Goal: Task Accomplishment & Management: Use online tool/utility

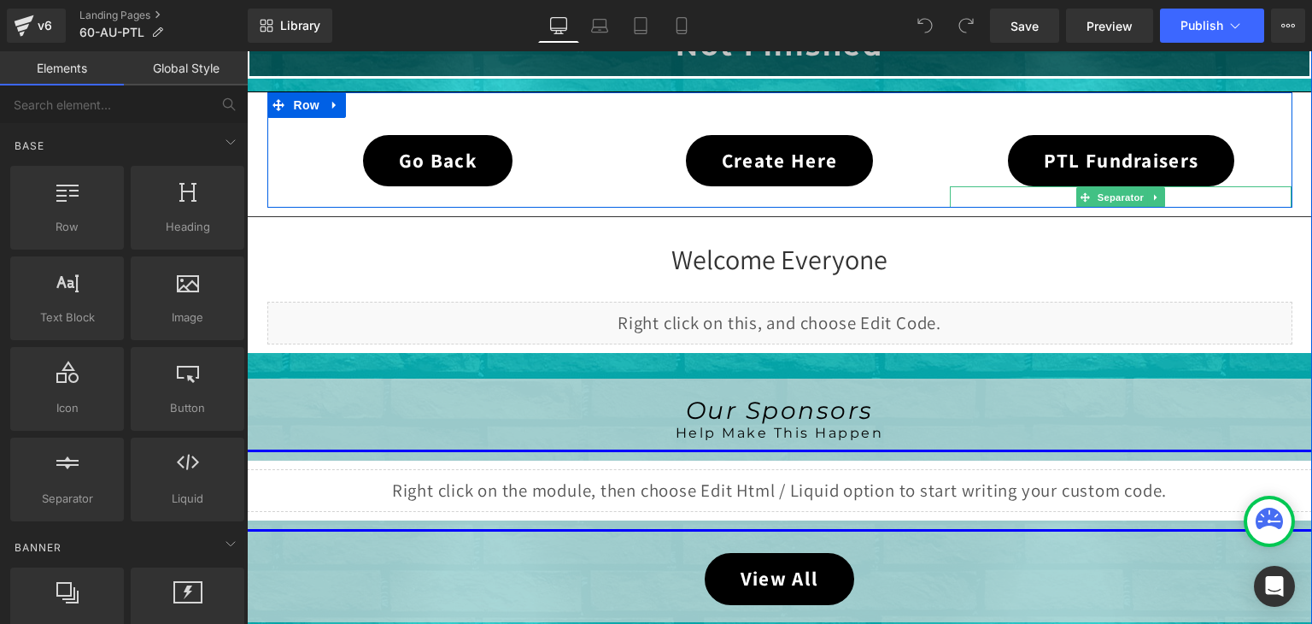
scroll to position [598, 0]
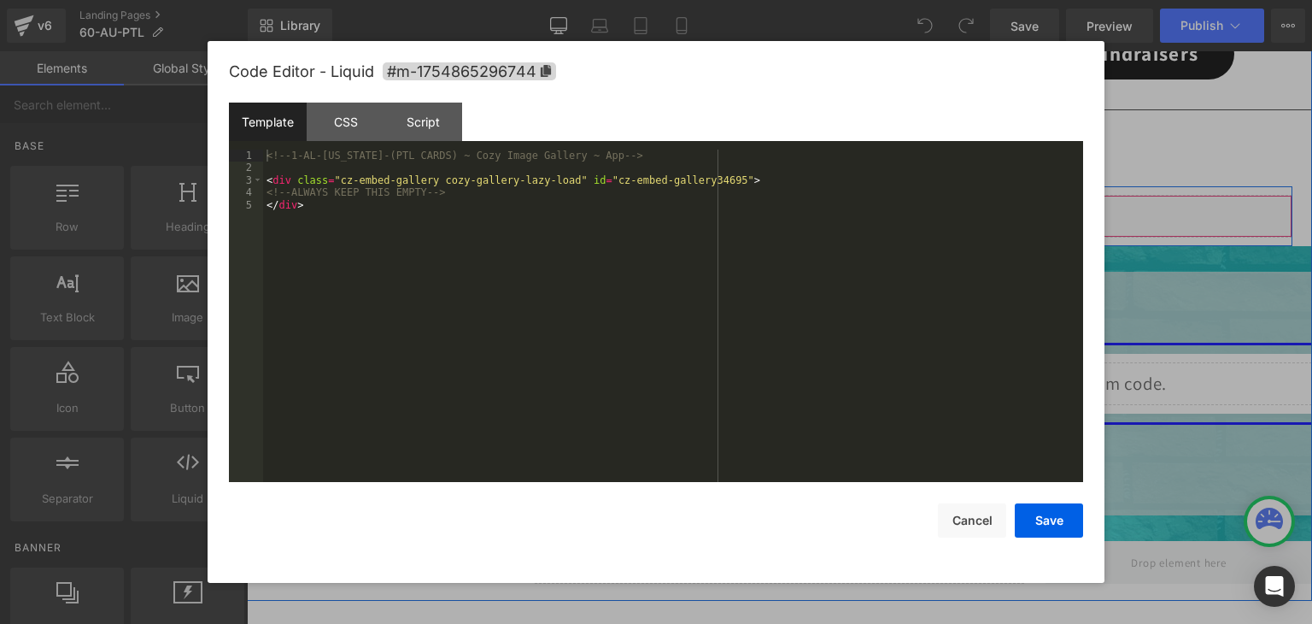
click at [796, 214] on div "Liquid" at bounding box center [779, 216] width 1025 height 43
click at [978, 523] on button "Cancel" at bounding box center [972, 520] width 68 height 34
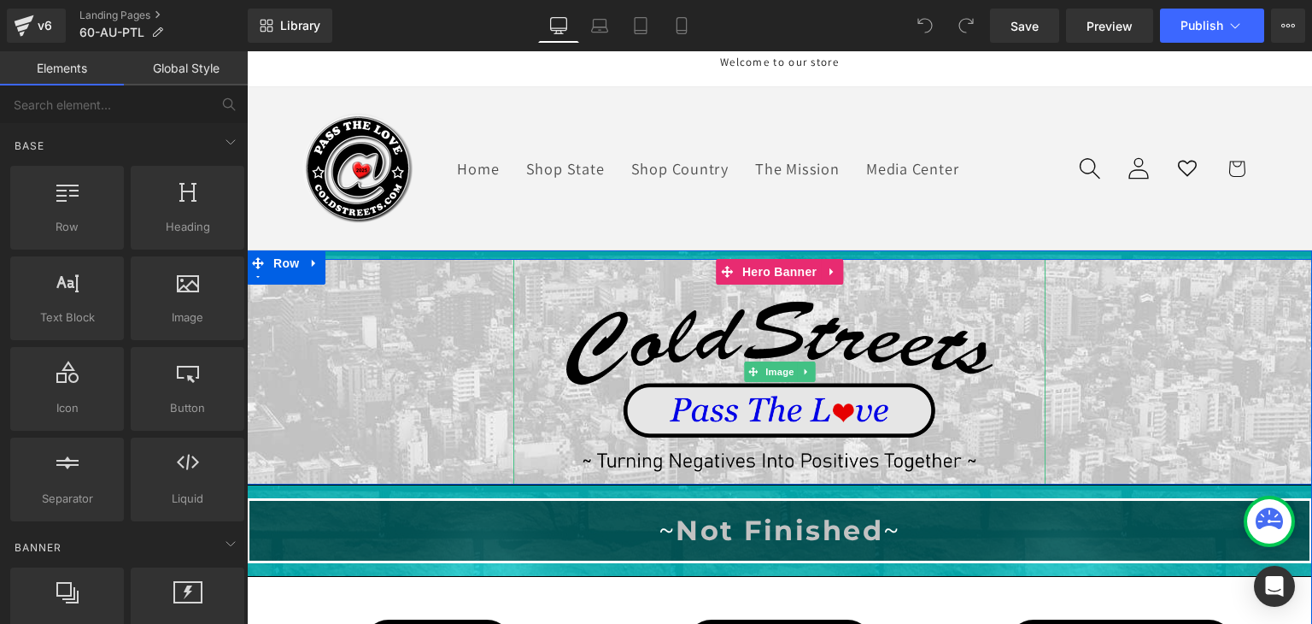
scroll to position [0, 0]
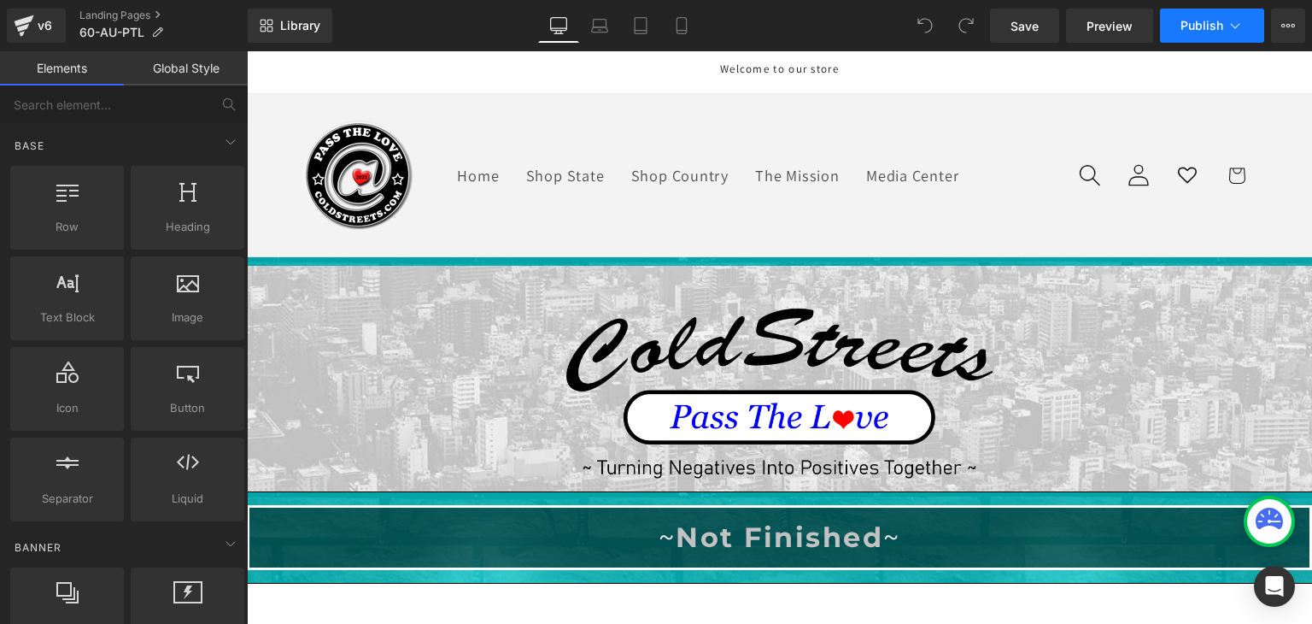
click at [1227, 20] on icon at bounding box center [1235, 25] width 17 height 17
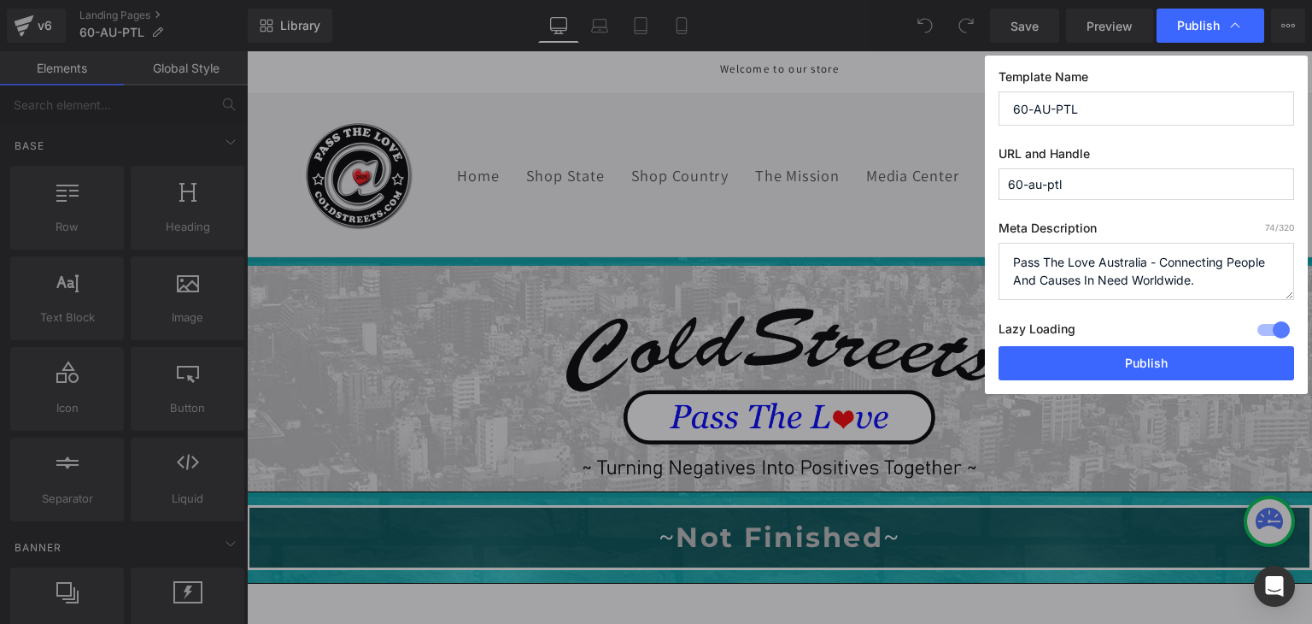
drag, startPoint x: 1066, startPoint y: 185, endPoint x: 984, endPoint y: 185, distance: 81.2
click at [985, 185] on div "Template Name 60-AU-PTL URL and Handle 60-au-ptl Meta Description 74 /320 Pass …" at bounding box center [1146, 225] width 323 height 338
drag, startPoint x: 1207, startPoint y: 277, endPoint x: 989, endPoint y: 237, distance: 221.6
click at [989, 237] on div "Template Name 60-AU-PTL URL and Handle 60-au-ptl Meta Description 74 /320 Pass …" at bounding box center [1146, 225] width 323 height 338
drag, startPoint x: 1090, startPoint y: 107, endPoint x: 1021, endPoint y: 107, distance: 69.2
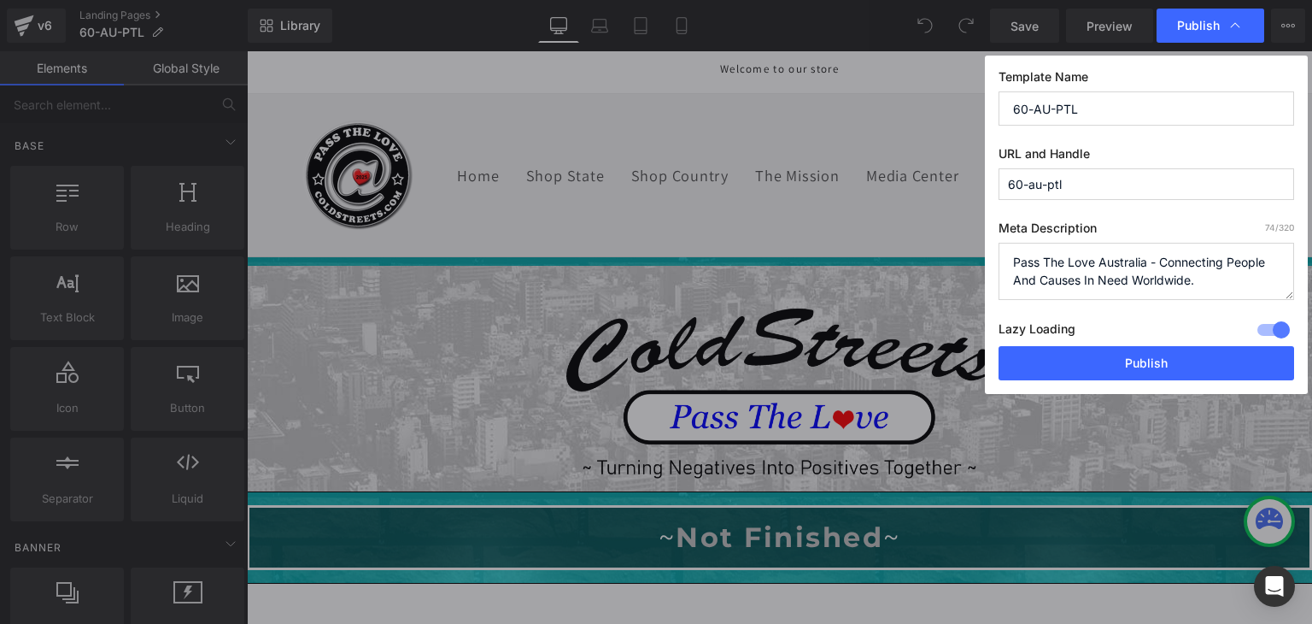
click at [997, 107] on div "Template Name 60-AU-PTL URL and Handle 60-au-ptl Meta Description 74 /320 Pass …" at bounding box center [1146, 225] width 323 height 338
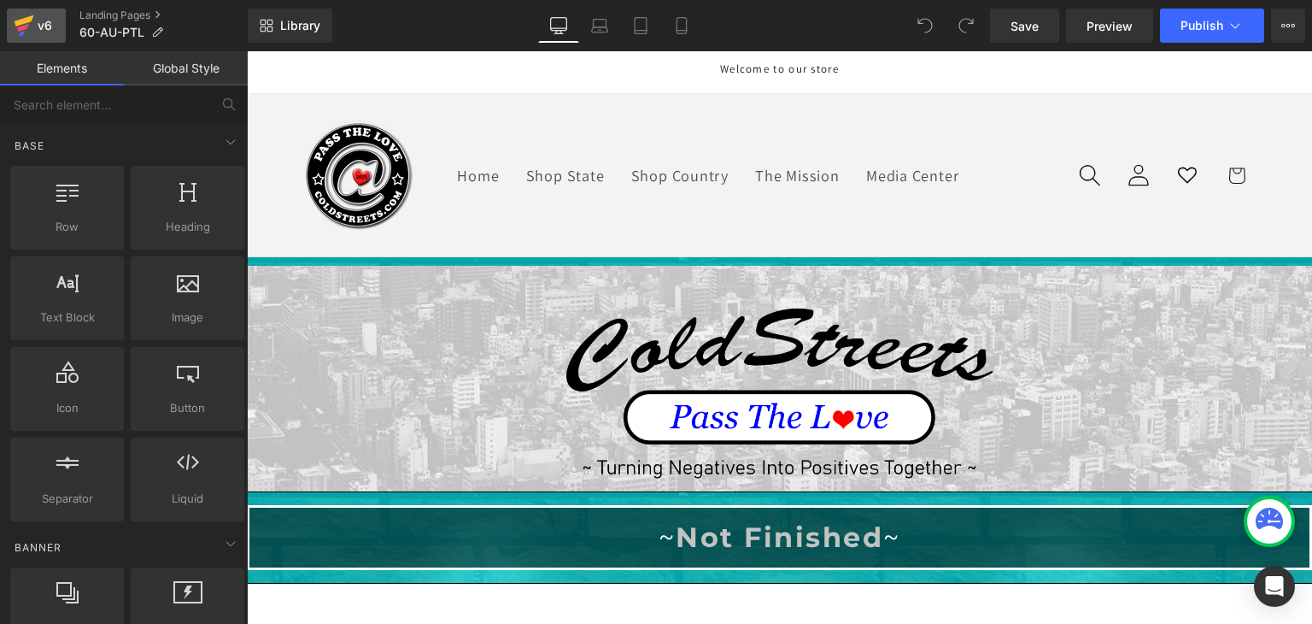
click at [22, 25] on icon at bounding box center [24, 25] width 21 height 43
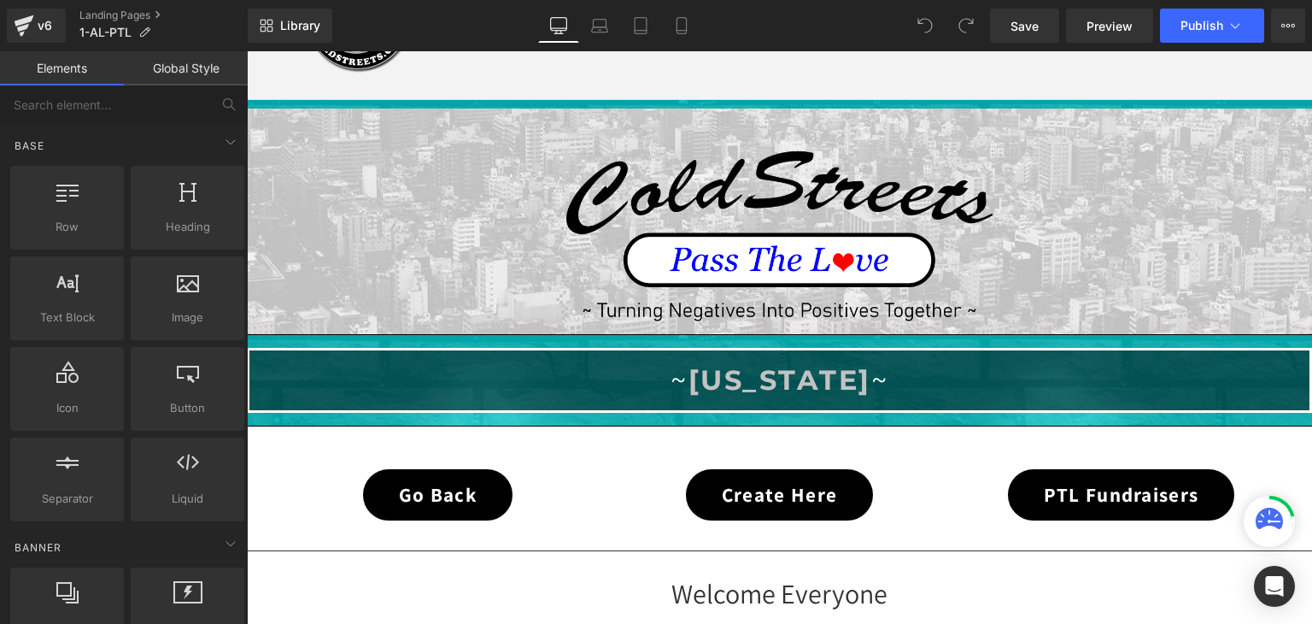
scroll to position [427, 0]
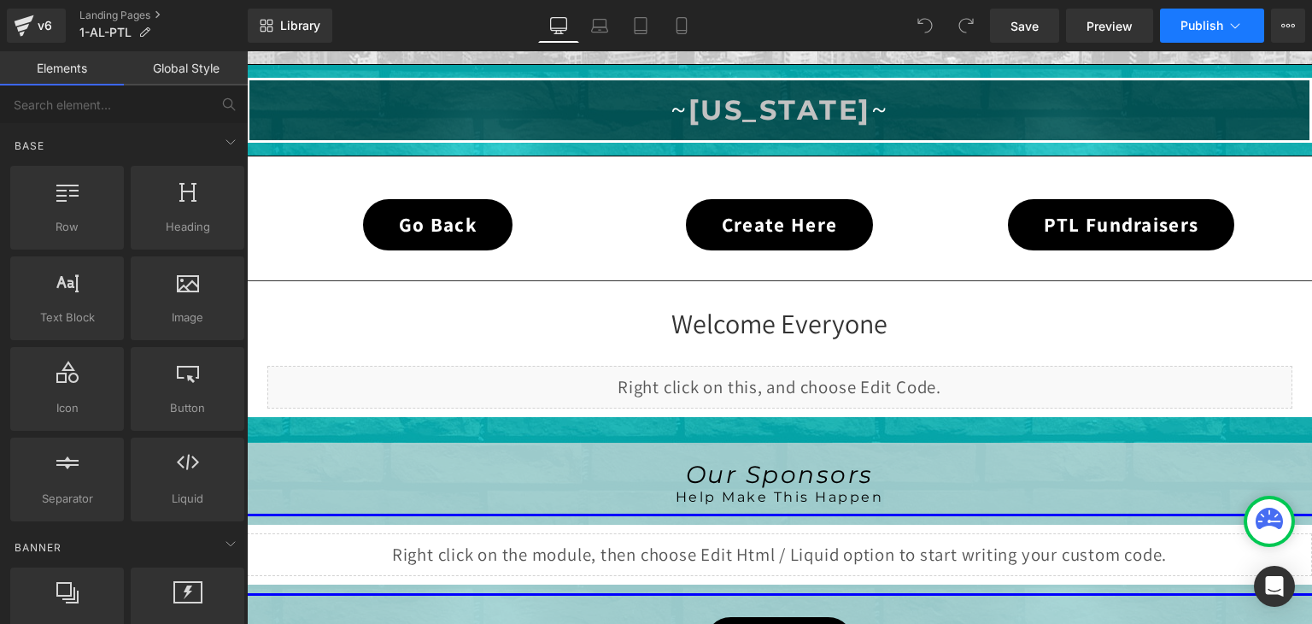
click at [1248, 19] on button "Publish" at bounding box center [1212, 26] width 104 height 34
click at [22, 21] on icon at bounding box center [25, 20] width 20 height 11
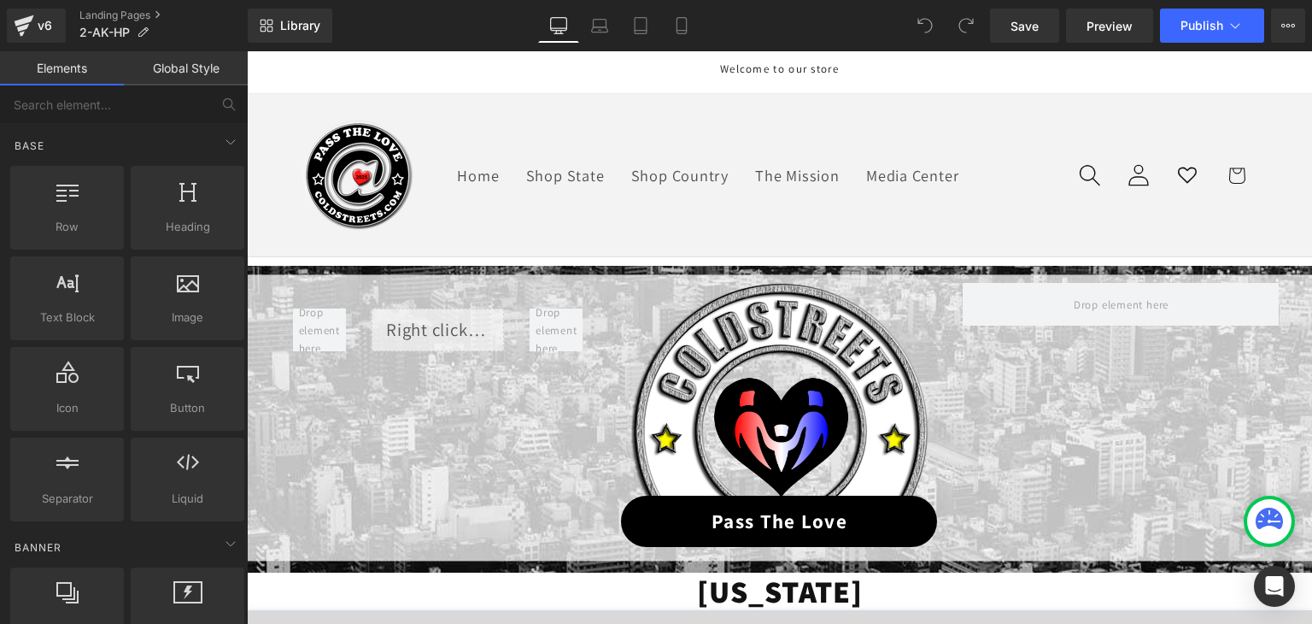
click at [1038, 21] on span "Save" at bounding box center [1025, 26] width 28 height 18
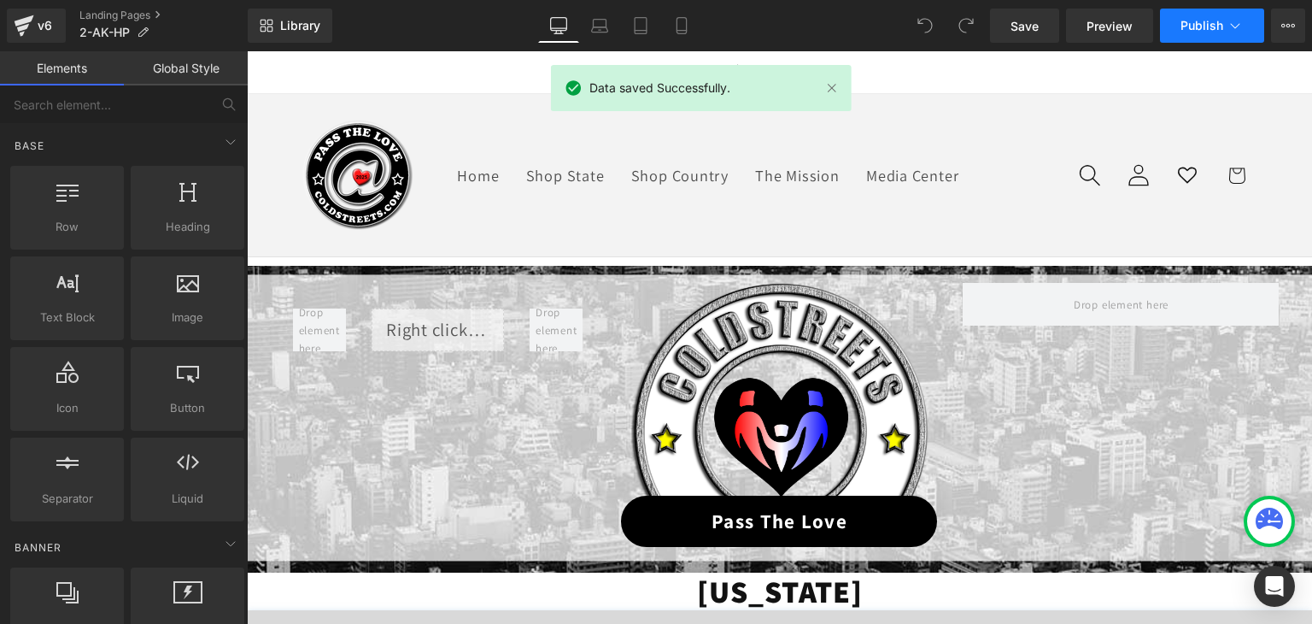
click at [1230, 18] on icon at bounding box center [1235, 25] width 17 height 17
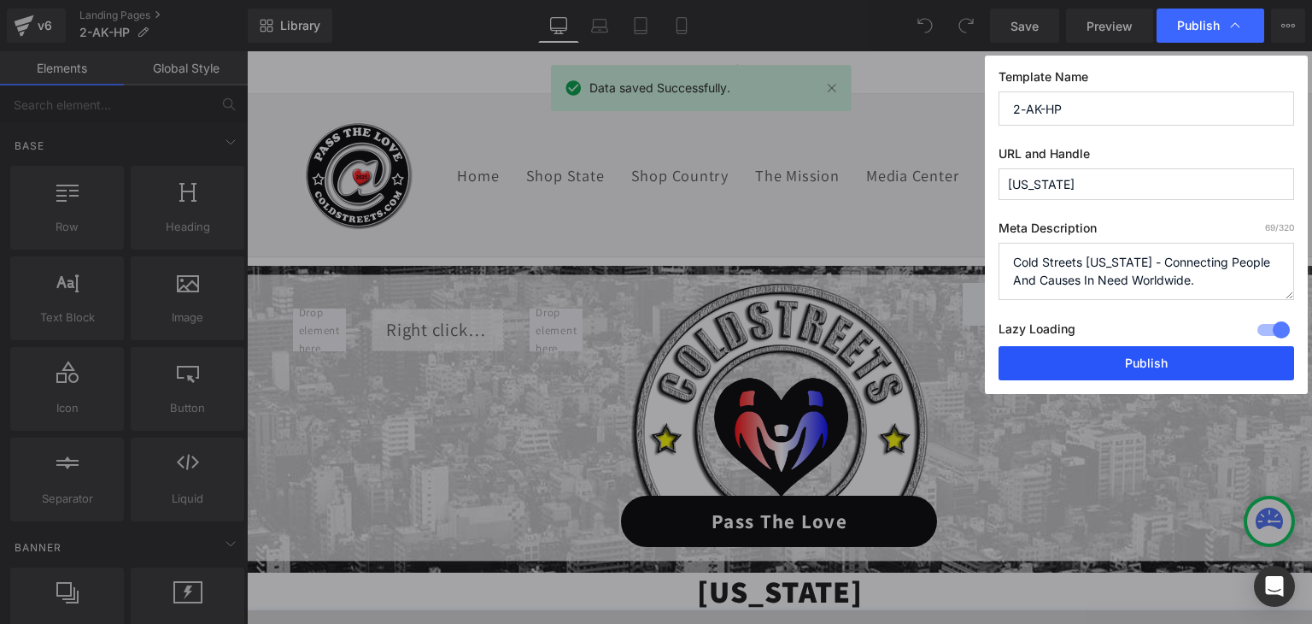
click at [1190, 364] on button "Publish" at bounding box center [1147, 363] width 296 height 34
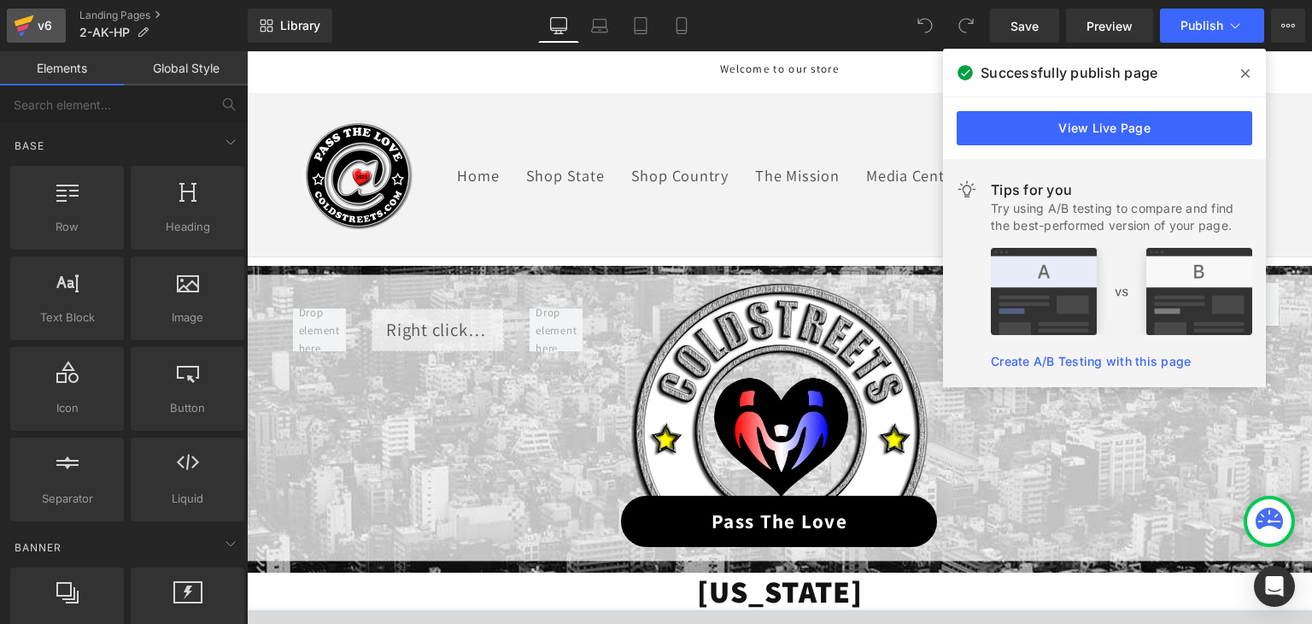
click at [23, 31] on icon at bounding box center [24, 25] width 21 height 43
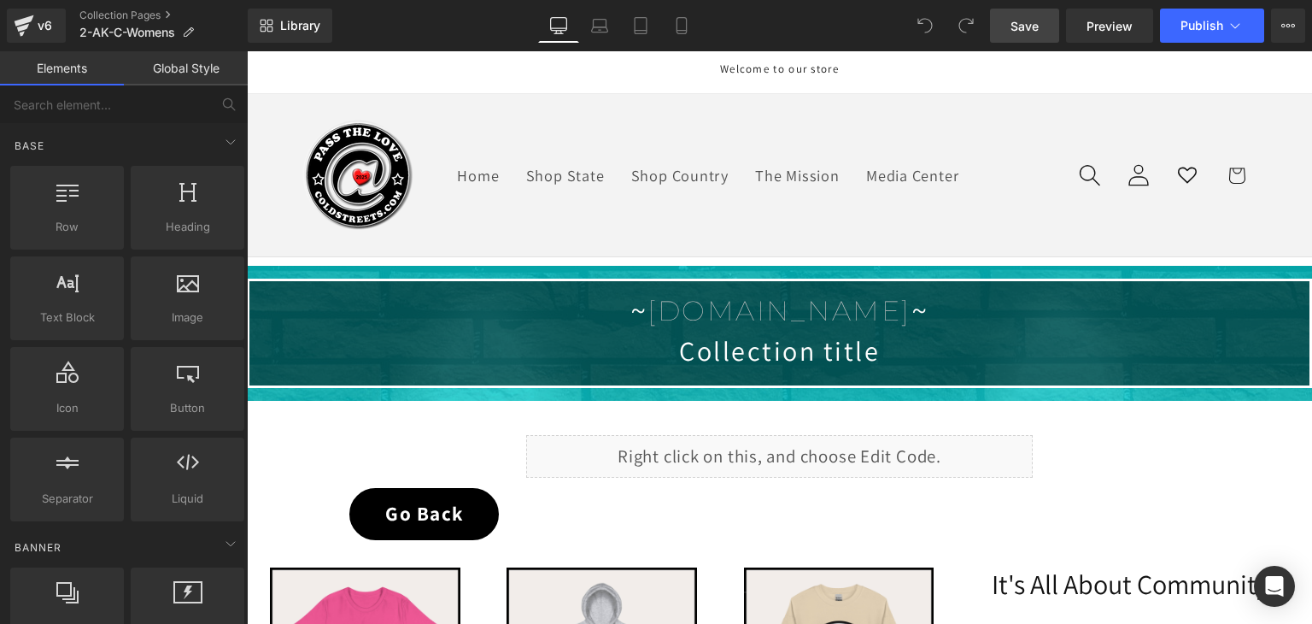
click at [1041, 32] on link "Save" at bounding box center [1024, 26] width 69 height 34
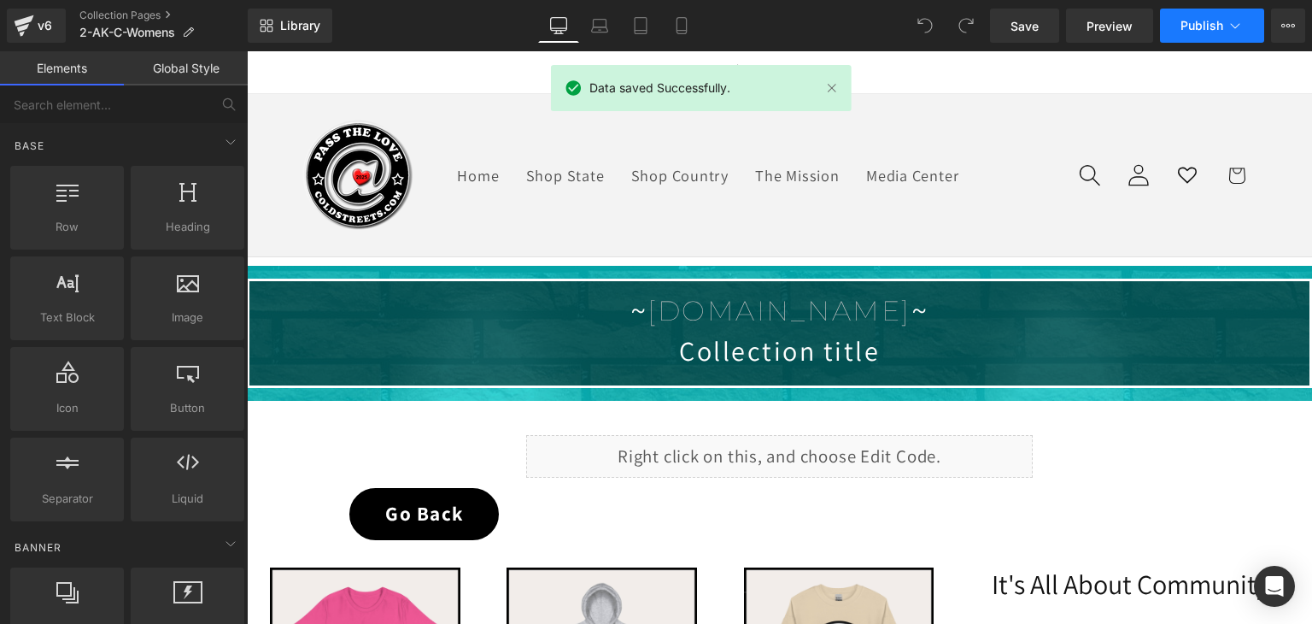
click at [1236, 30] on icon at bounding box center [1235, 25] width 17 height 17
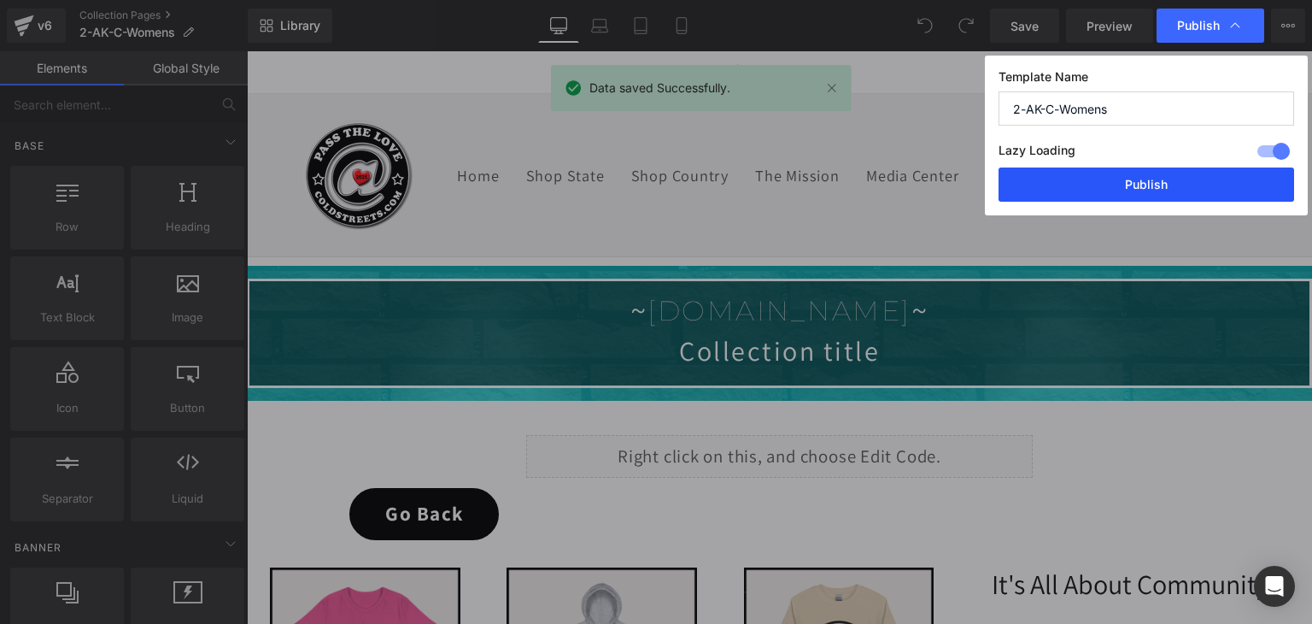
click at [1229, 189] on button "Publish" at bounding box center [1147, 184] width 296 height 34
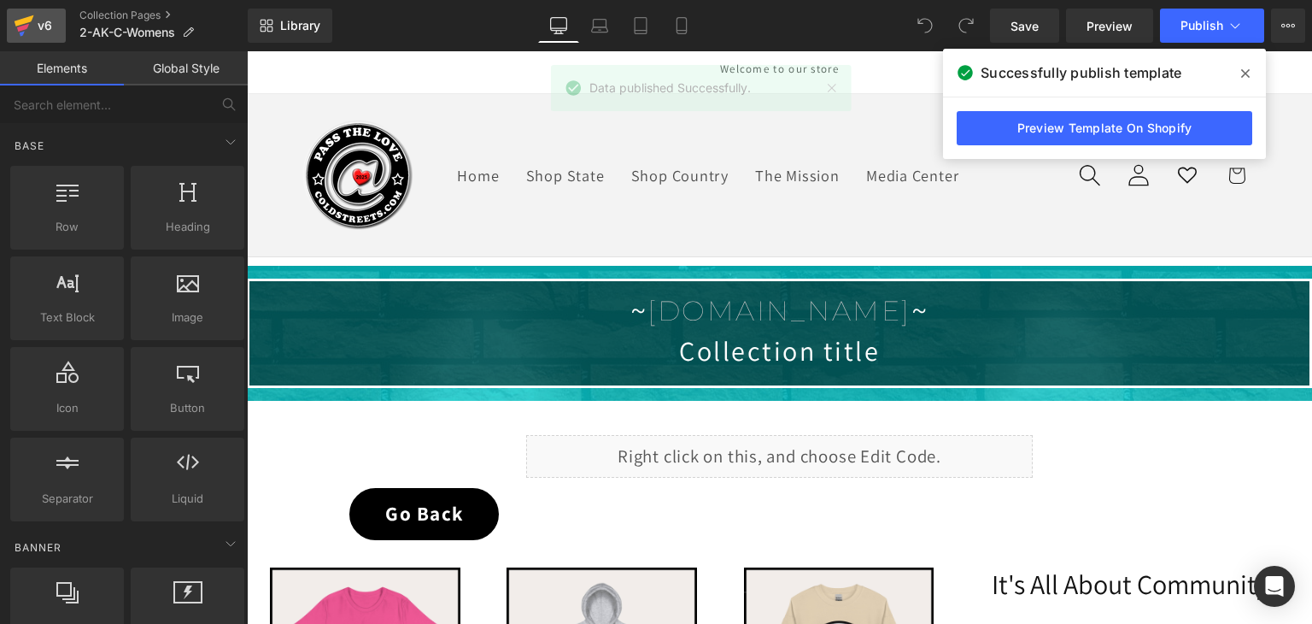
click at [31, 22] on icon at bounding box center [24, 25] width 21 height 43
